Goal: Task Accomplishment & Management: Manage account settings

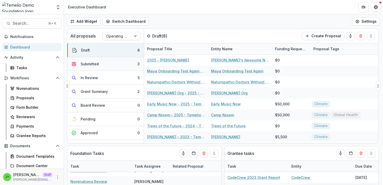
click at [107, 64] on button "Submitted 3" at bounding box center [105, 64] width 76 height 14
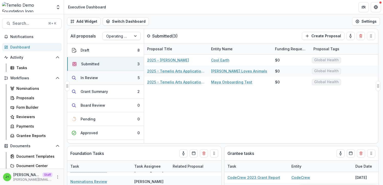
click at [108, 81] on button "In Review 5" at bounding box center [105, 78] width 76 height 14
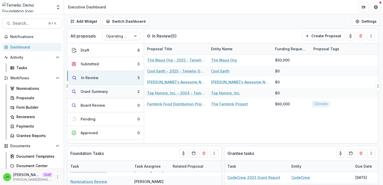
click at [108, 94] on button "Grant Summary 2" at bounding box center [105, 92] width 76 height 14
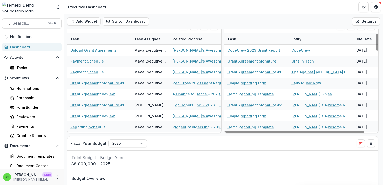
scroll to position [194, 0]
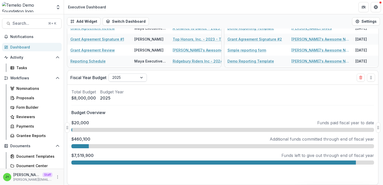
click at [141, 78] on div at bounding box center [141, 78] width 9 height 8
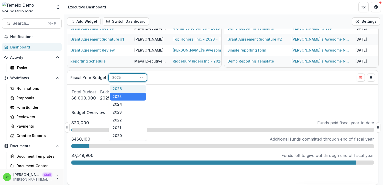
click at [141, 78] on div at bounding box center [141, 78] width 9 height 8
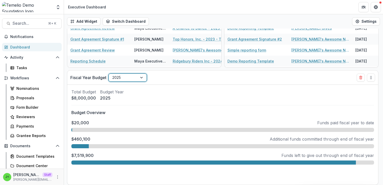
scroll to position [0, 0]
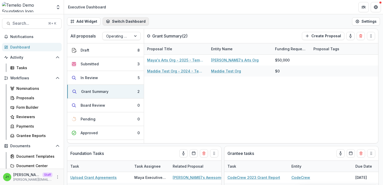
click at [122, 21] on button "Switch Dashboard" at bounding box center [126, 21] width 46 height 8
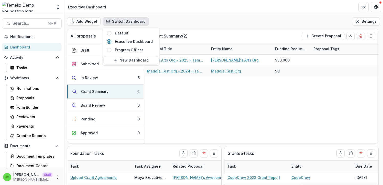
click at [122, 21] on button "Switch Dashboard" at bounding box center [126, 21] width 46 height 8
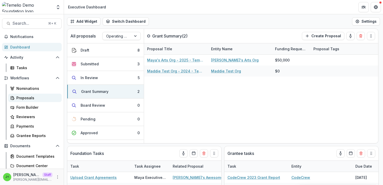
click at [37, 98] on div "Proposals" at bounding box center [36, 97] width 41 height 5
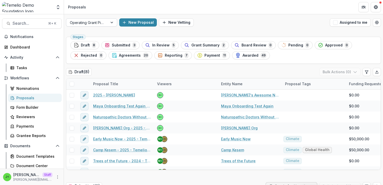
click at [96, 24] on div at bounding box center [87, 22] width 34 height 6
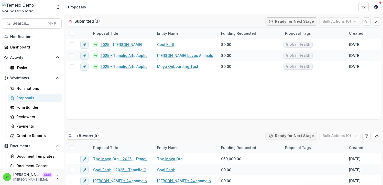
scroll to position [165, 0]
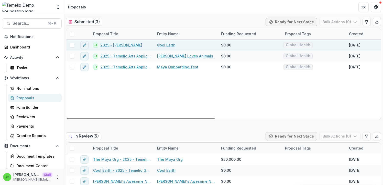
click at [70, 46] on span at bounding box center [72, 45] width 5 height 5
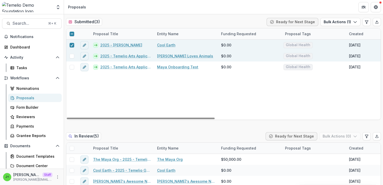
click at [71, 56] on span at bounding box center [72, 56] width 5 height 5
click at [345, 21] on button "Bulk Actions ( 2 )" at bounding box center [339, 22] width 41 height 8
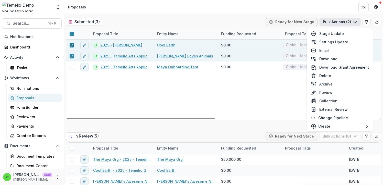
click at [72, 46] on icon at bounding box center [71, 45] width 3 height 3
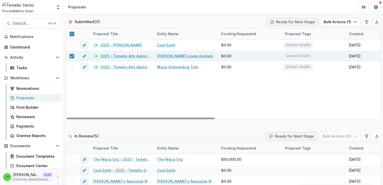
click at [73, 59] on div at bounding box center [71, 56] width 11 height 11
click at [72, 57] on icon at bounding box center [71, 56] width 3 height 3
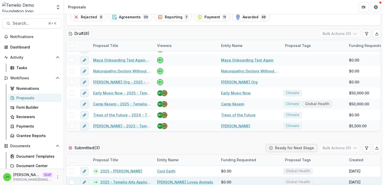
scroll to position [0, 0]
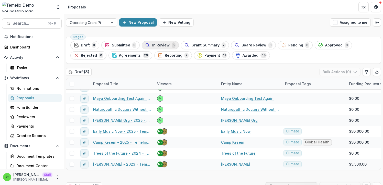
click at [154, 47] on span "In Review" at bounding box center [160, 45] width 17 height 4
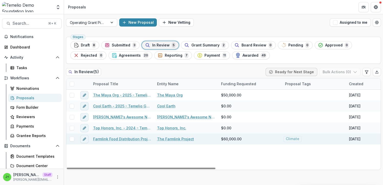
click at [115, 140] on link "Farmlink Food Distribution Project - updated" at bounding box center [122, 139] width 58 height 5
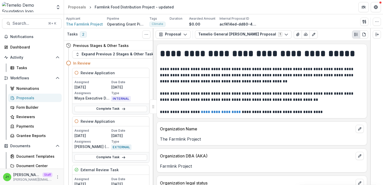
drag, startPoint x: 294, startPoint y: 108, endPoint x: 140, endPoint y: 8, distance: 183.2
click at [364, 34] on icon "PDF view" at bounding box center [364, 34] width 4 height 4
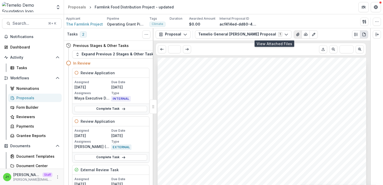
click at [296, 33] on icon "View Attached Files" at bounding box center [297, 34] width 3 height 3
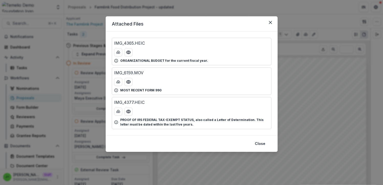
click at [147, 78] on div at bounding box center [191, 82] width 155 height 8
click at [128, 82] on icon "Preview IMG_6159.MOV" at bounding box center [128, 82] width 5 height 5
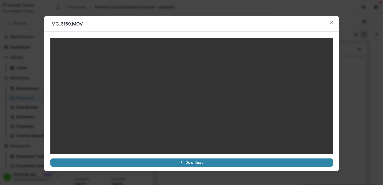
click at [189, 103] on video at bounding box center [191, 108] width 282 height 141
click at [194, 98] on video at bounding box center [191, 108] width 282 height 141
click at [332, 23] on icon "Close" at bounding box center [331, 22] width 3 height 3
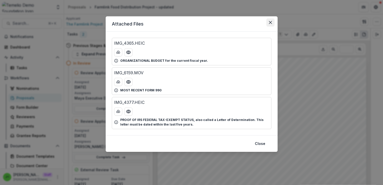
click at [269, 22] on icon "Close" at bounding box center [270, 22] width 3 height 3
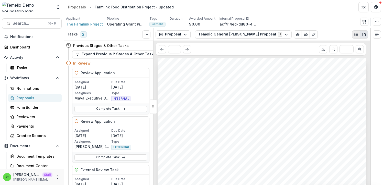
click at [355, 35] on circle "Plaintext view" at bounding box center [354, 34] width 1 height 1
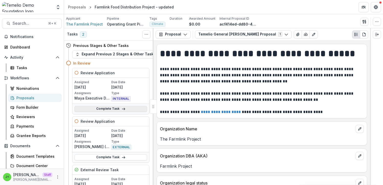
click at [103, 109] on link "Complete Task" at bounding box center [110, 109] width 73 height 6
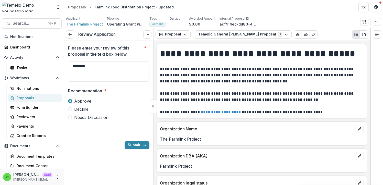
drag, startPoint x: 100, startPoint y: 67, endPoint x: 60, endPoint y: 63, distance: 40.4
click at [60, 63] on main "Search... ⌘ + K Notifications Dashboard Activity Tasks Workflows Nominations Pr…" at bounding box center [191, 99] width 383 height 171
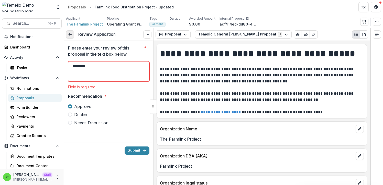
type textarea "********"
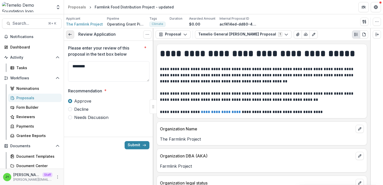
click at [72, 34] on icon at bounding box center [70, 34] width 4 height 4
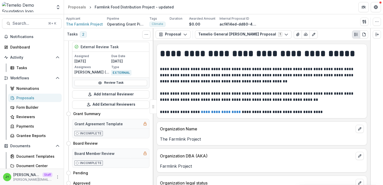
scroll to position [322, 0]
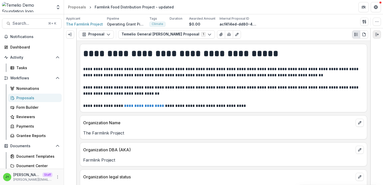
click at [377, 36] on icon "Expand right" at bounding box center [377, 34] width 4 height 4
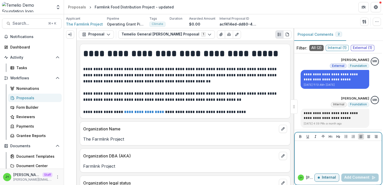
click at [322, 148] on p at bounding box center [338, 146] width 83 height 6
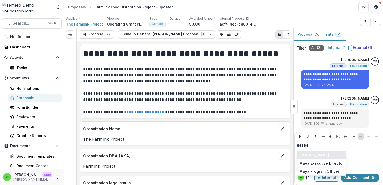
click at [327, 156] on button "[PERSON_NAME]" at bounding box center [321, 155] width 49 height 8
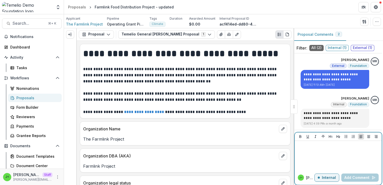
click at [325, 178] on p "Internal" at bounding box center [329, 178] width 14 height 4
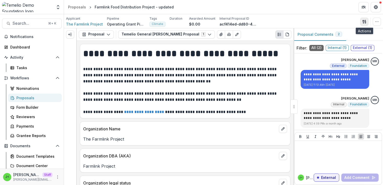
click at [362, 21] on icon "button" at bounding box center [364, 22] width 4 height 4
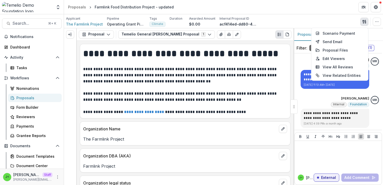
click at [364, 21] on icon "button" at bounding box center [364, 22] width 4 height 4
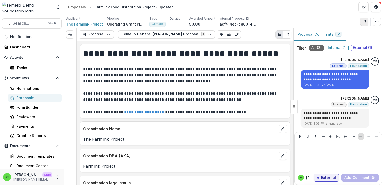
click at [363, 22] on icon "button" at bounding box center [363, 21] width 2 height 3
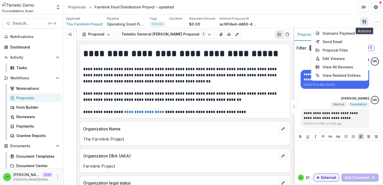
click at [363, 20] on icon "button" at bounding box center [363, 21] width 2 height 3
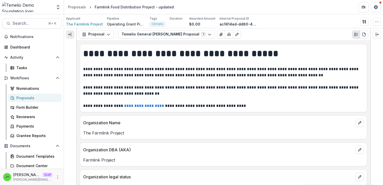
click at [71, 35] on icon "Expand left" at bounding box center [70, 34] width 4 height 4
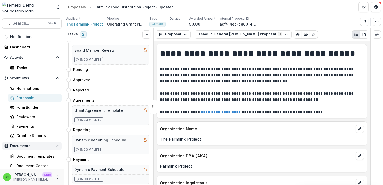
scroll to position [81, 0]
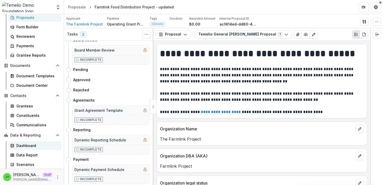
click at [28, 147] on div "Dashboard" at bounding box center [36, 145] width 41 height 5
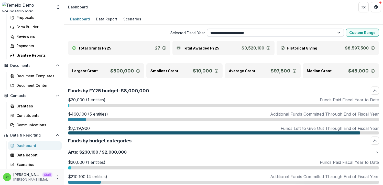
click at [246, 31] on select "**********" at bounding box center [275, 33] width 137 height 8
select select "**********"
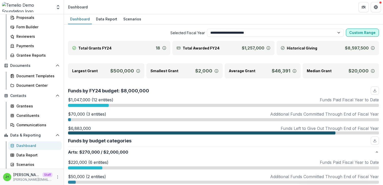
click at [354, 33] on button "Custom Range" at bounding box center [362, 33] width 33 height 8
click at [214, 89] on div "Funds by FY24 budget: $8,000,000" at bounding box center [223, 91] width 311 height 8
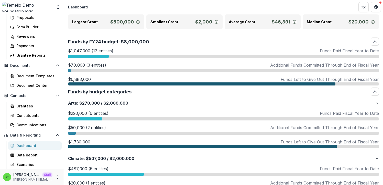
scroll to position [46, 0]
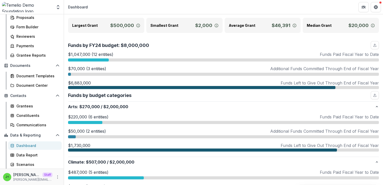
click at [92, 55] on p "$1,047,000 (12 entities)" at bounding box center [90, 54] width 45 height 6
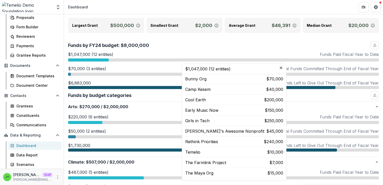
scroll to position [0, 0]
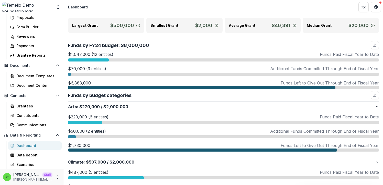
click at [279, 43] on div "Funds by FY24 budget: $8,000,000" at bounding box center [223, 45] width 311 height 8
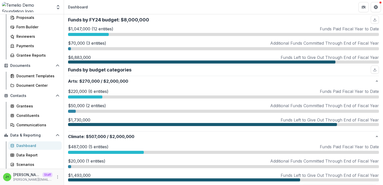
scroll to position [76, 0]
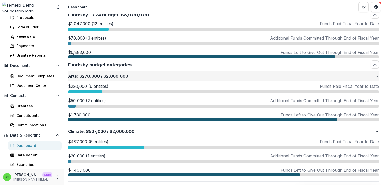
click at [125, 76] on p "Arts : $270,000 / $2,000,000" at bounding box center [221, 76] width 307 height 6
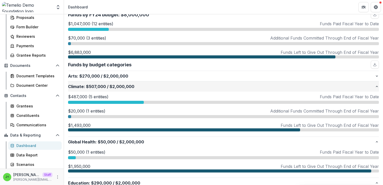
click at [116, 88] on p "Climate : $507,000 / $2,000,000" at bounding box center [221, 87] width 307 height 6
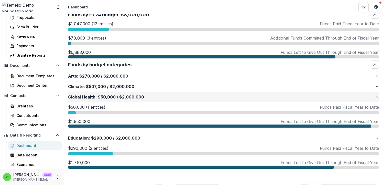
click at [112, 99] on span "$50,000" at bounding box center [107, 97] width 18 height 6
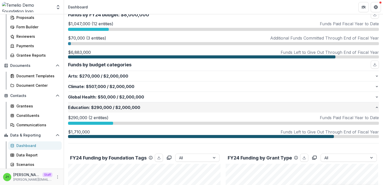
click at [113, 108] on span "/" at bounding box center [114, 108] width 2 height 6
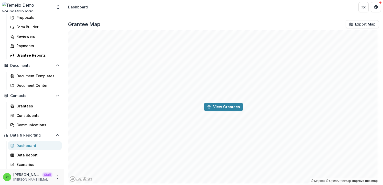
scroll to position [705, 0]
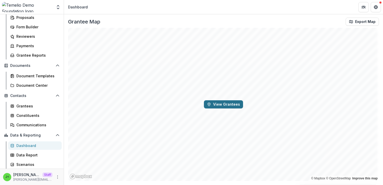
click at [232, 103] on button "View Grantees" at bounding box center [223, 105] width 39 height 8
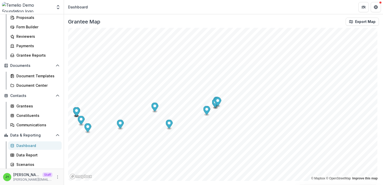
click at [208, 112] on icon "Map marker" at bounding box center [206, 110] width 7 height 9
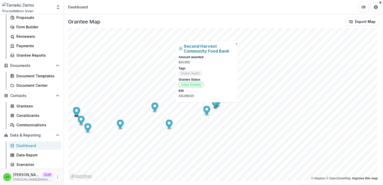
click at [208, 110] on icon "Map marker" at bounding box center [206, 110] width 7 height 9
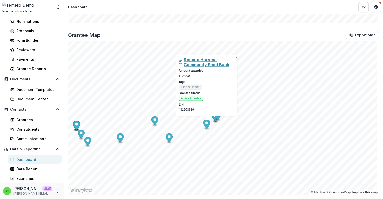
scroll to position [691, 0]
